Goal: Information Seeking & Learning: Learn about a topic

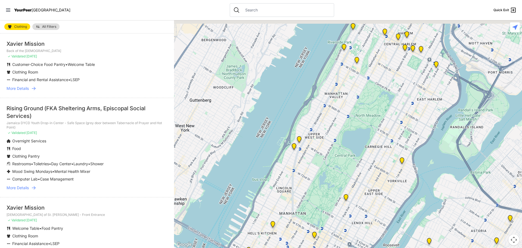
scroll to position [54, 0]
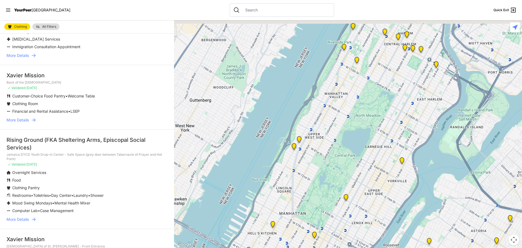
click at [29, 58] on span "More Details" at bounding box center [18, 55] width 22 height 5
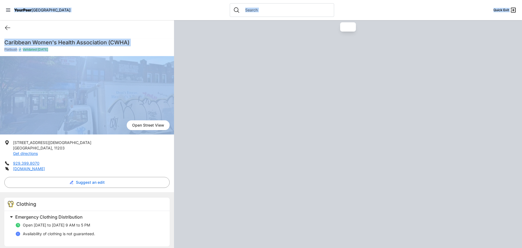
drag, startPoint x: 12, startPoint y: 99, endPoint x: 48, endPoint y: 161, distance: 71.5
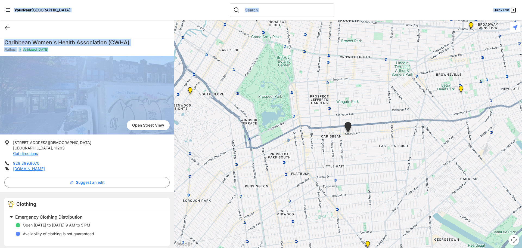
click at [134, 35] on div "Quick Exit" at bounding box center [87, 27] width 174 height 15
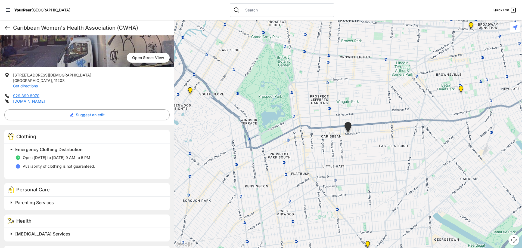
scroll to position [109, 0]
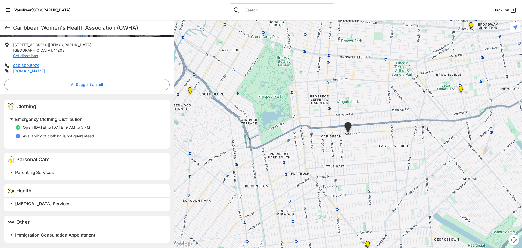
click at [41, 73] on link "[DOMAIN_NAME]" at bounding box center [29, 70] width 32 height 5
select select "recentlyUpdated"
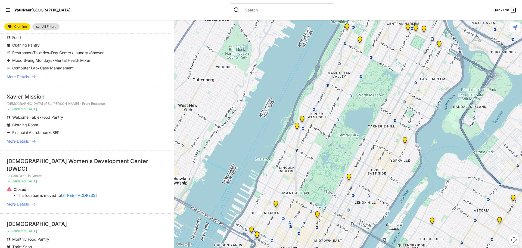
scroll to position [217, 0]
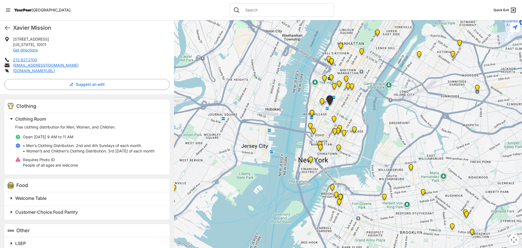
scroll to position [190, 0]
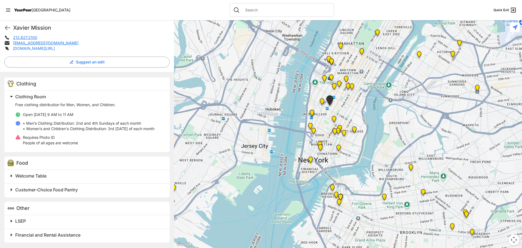
click at [55, 51] on link "[DOMAIN_NAME][URL]" at bounding box center [34, 48] width 42 height 5
click at [9, 30] on icon at bounding box center [7, 28] width 5 height 4
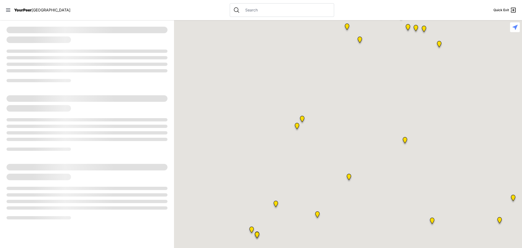
select select "recentlyUpdated"
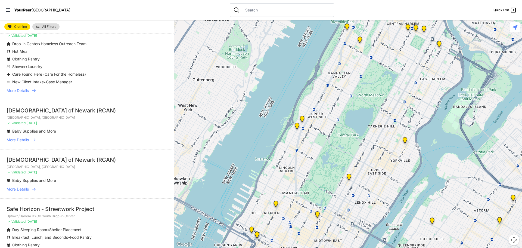
scroll to position [1142, 0]
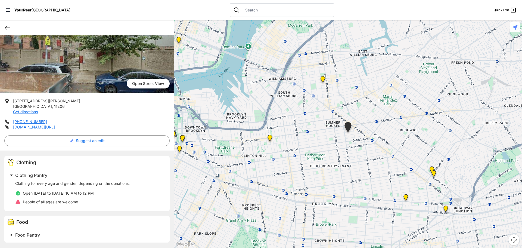
scroll to position [82, 0]
click at [55, 129] on link "[DOMAIN_NAME][URL]" at bounding box center [34, 126] width 42 height 5
select select "recentlyUpdated"
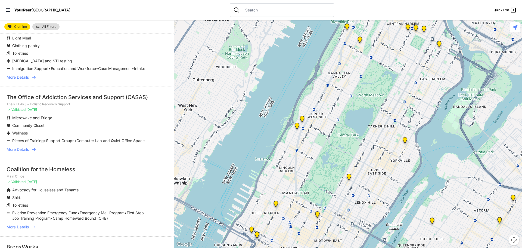
scroll to position [924, 0]
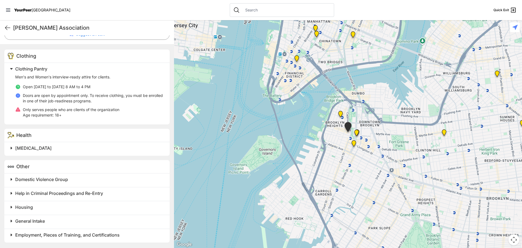
scroll to position [163, 0]
click at [45, 23] on link "[DOMAIN_NAME]" at bounding box center [29, 20] width 32 height 5
click at [10, 31] on icon at bounding box center [7, 27] width 7 height 7
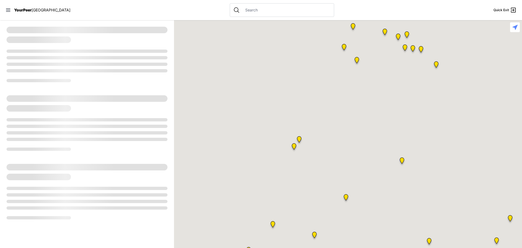
select select "recentlyUpdated"
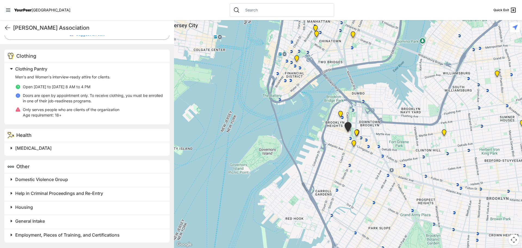
scroll to position [459, 0]
click at [10, 30] on icon at bounding box center [7, 28] width 5 height 4
select select "recentlyUpdated"
